Goal: Task Accomplishment & Management: Manage account settings

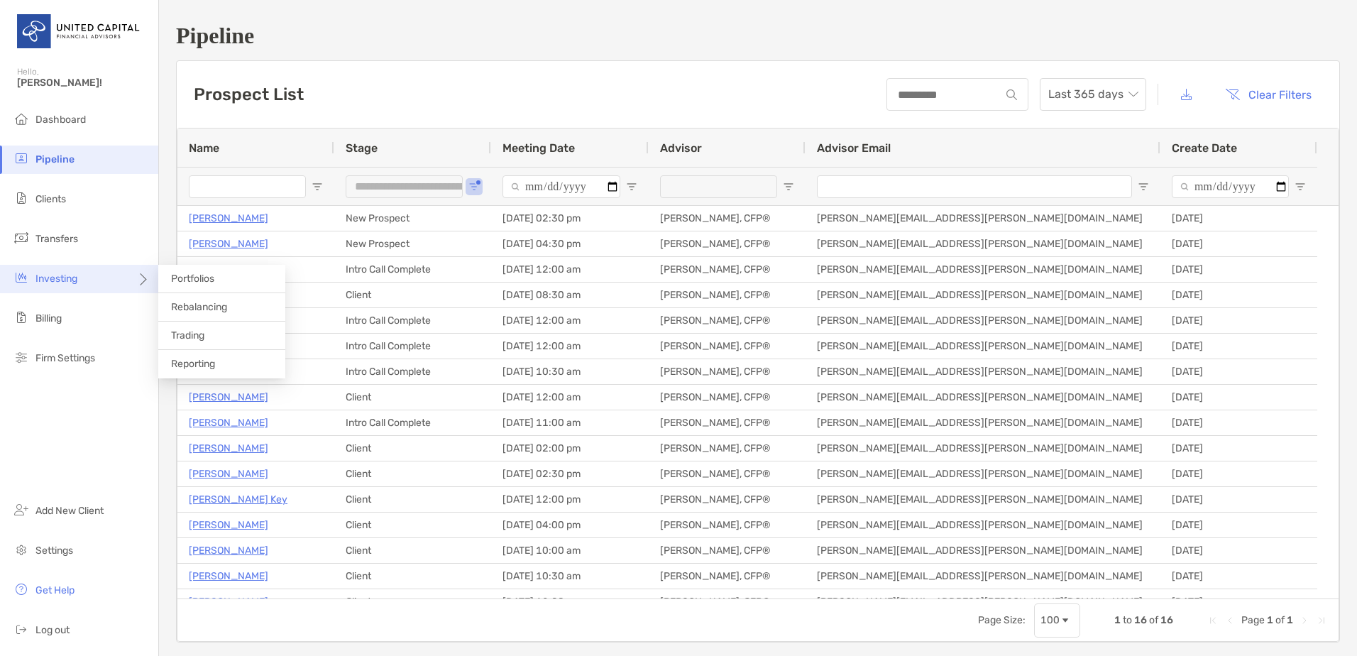
click at [68, 273] on span "Investing" at bounding box center [56, 278] width 42 height 12
click at [193, 275] on span "Portfolios" at bounding box center [192, 278] width 43 height 12
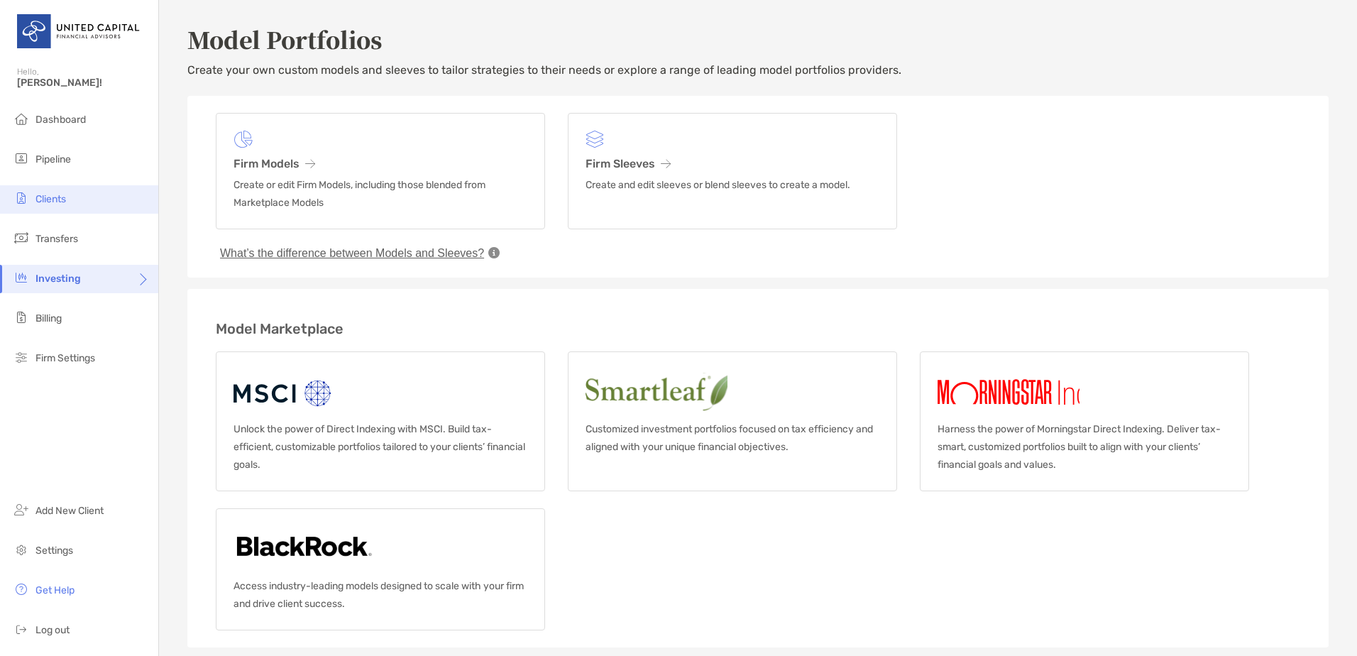
click at [55, 190] on li "Clients" at bounding box center [79, 199] width 158 height 28
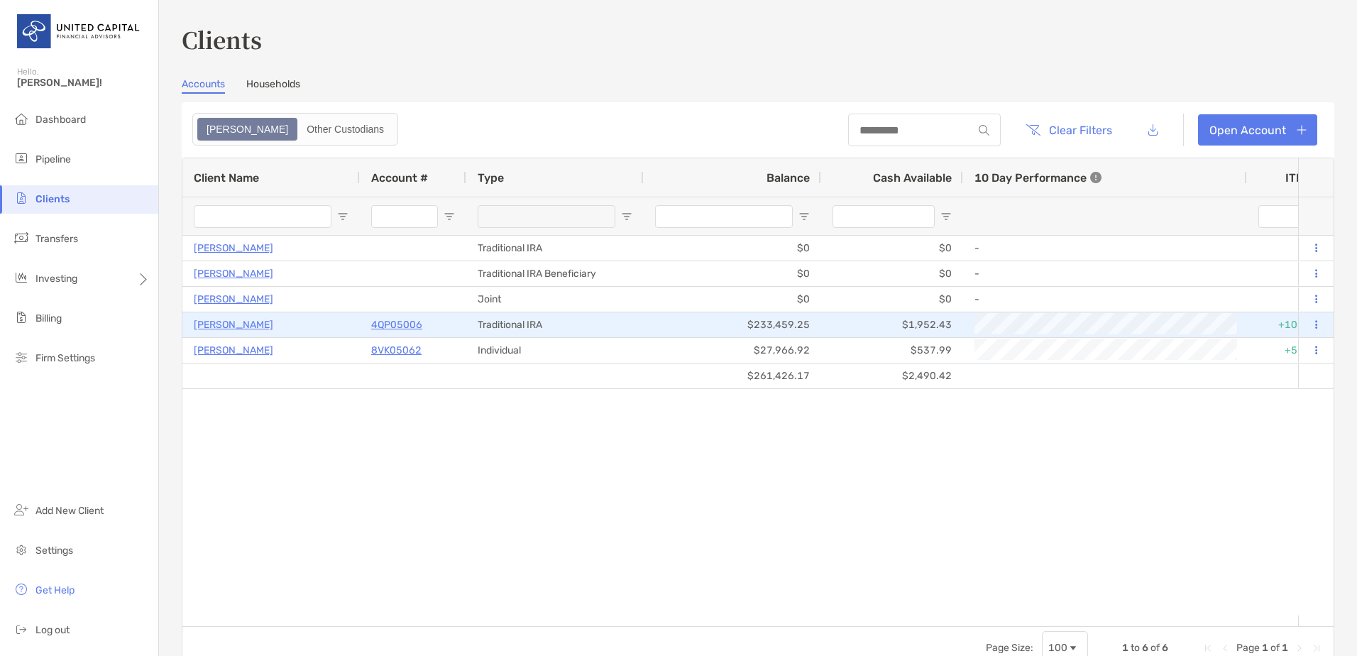
click at [382, 325] on p "4QP05006" at bounding box center [396, 325] width 51 height 18
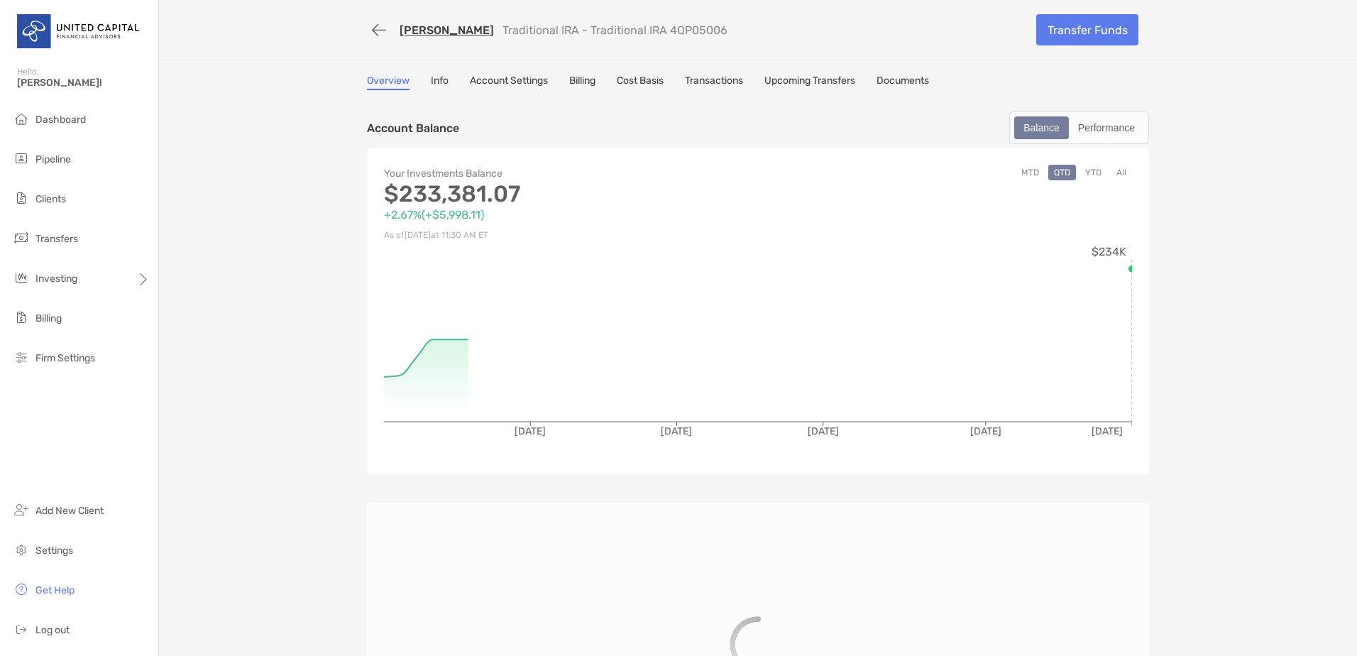
click at [575, 68] on div "[PERSON_NAME] Traditional IRA - Traditional IRA 4QP05006 Transfer Funds Overvie…" at bounding box center [758, 494] width 1198 height 988
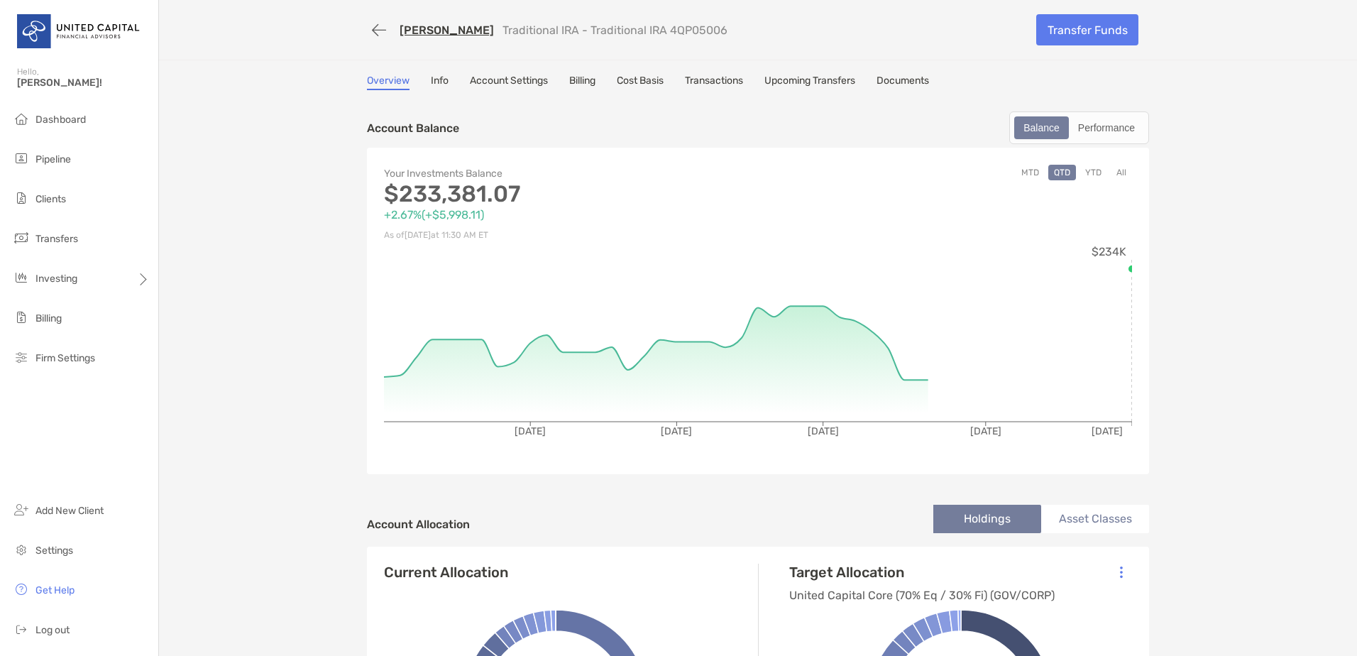
click at [578, 75] on link "Billing" at bounding box center [582, 83] width 26 height 16
